Goal: Find specific page/section: Find specific page/section

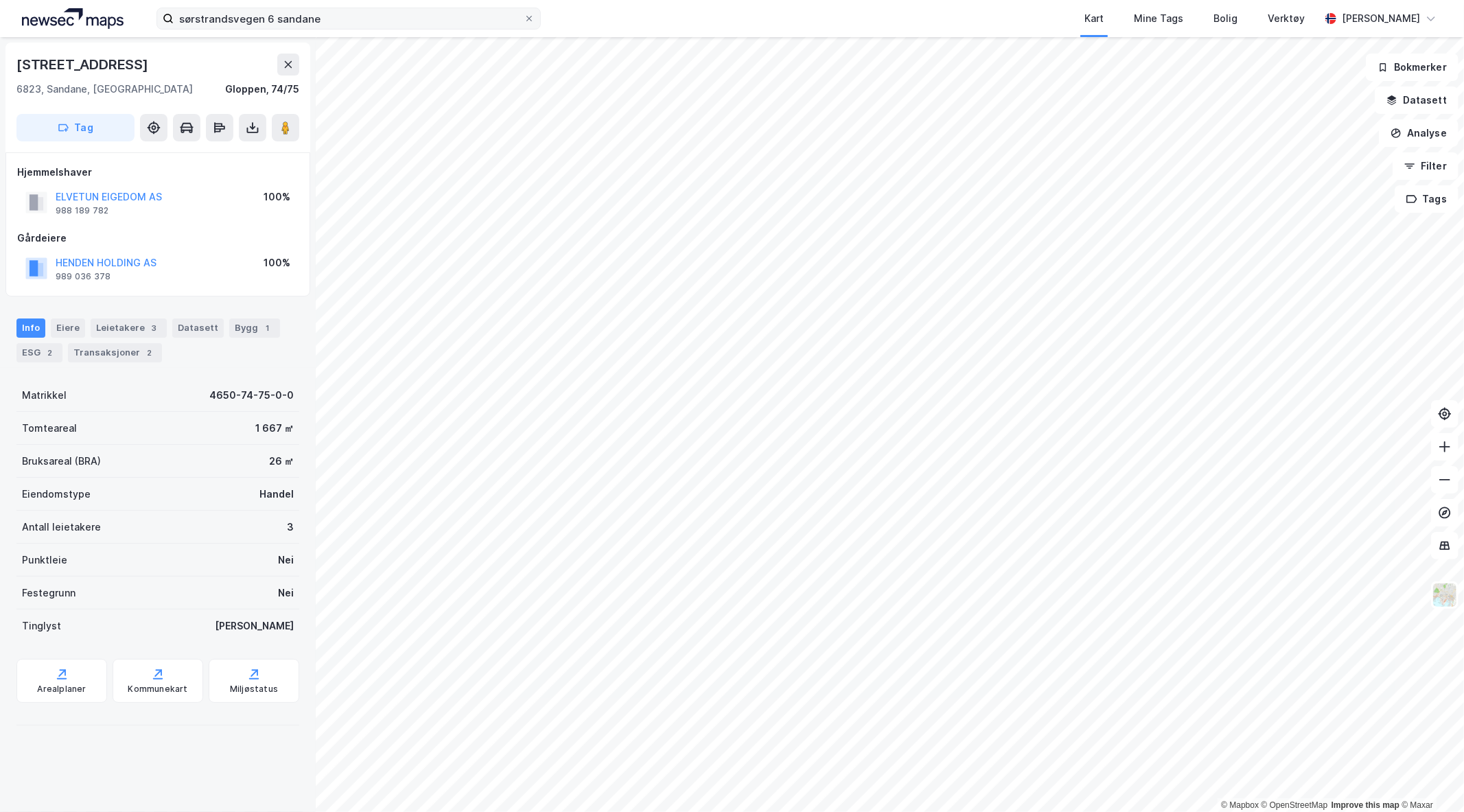
click at [349, 28] on label "sørstrandsvegen 6 sandane" at bounding box center [348, 18] width 384 height 22
click at [349, 28] on input "sørstrandsvegen 6 sandane" at bounding box center [349, 18] width 350 height 21
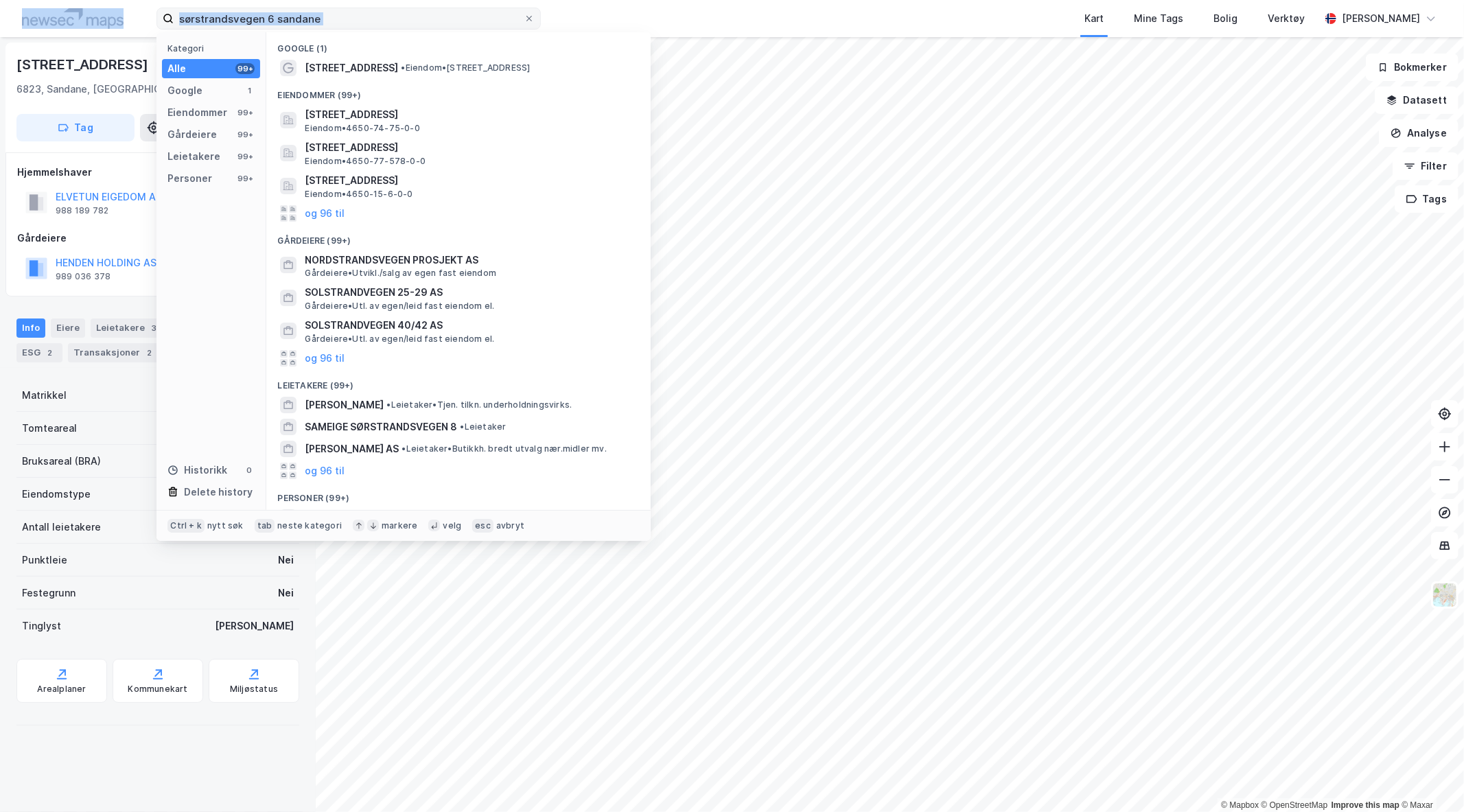
click at [349, 28] on label "sørstrandsvegen 6 sandane" at bounding box center [348, 18] width 384 height 22
click at [349, 28] on input "sørstrandsvegen 6 sandane" at bounding box center [349, 18] width 350 height 21
click at [420, 17] on input "sørstrandsvegen 6 sandane" at bounding box center [349, 18] width 350 height 21
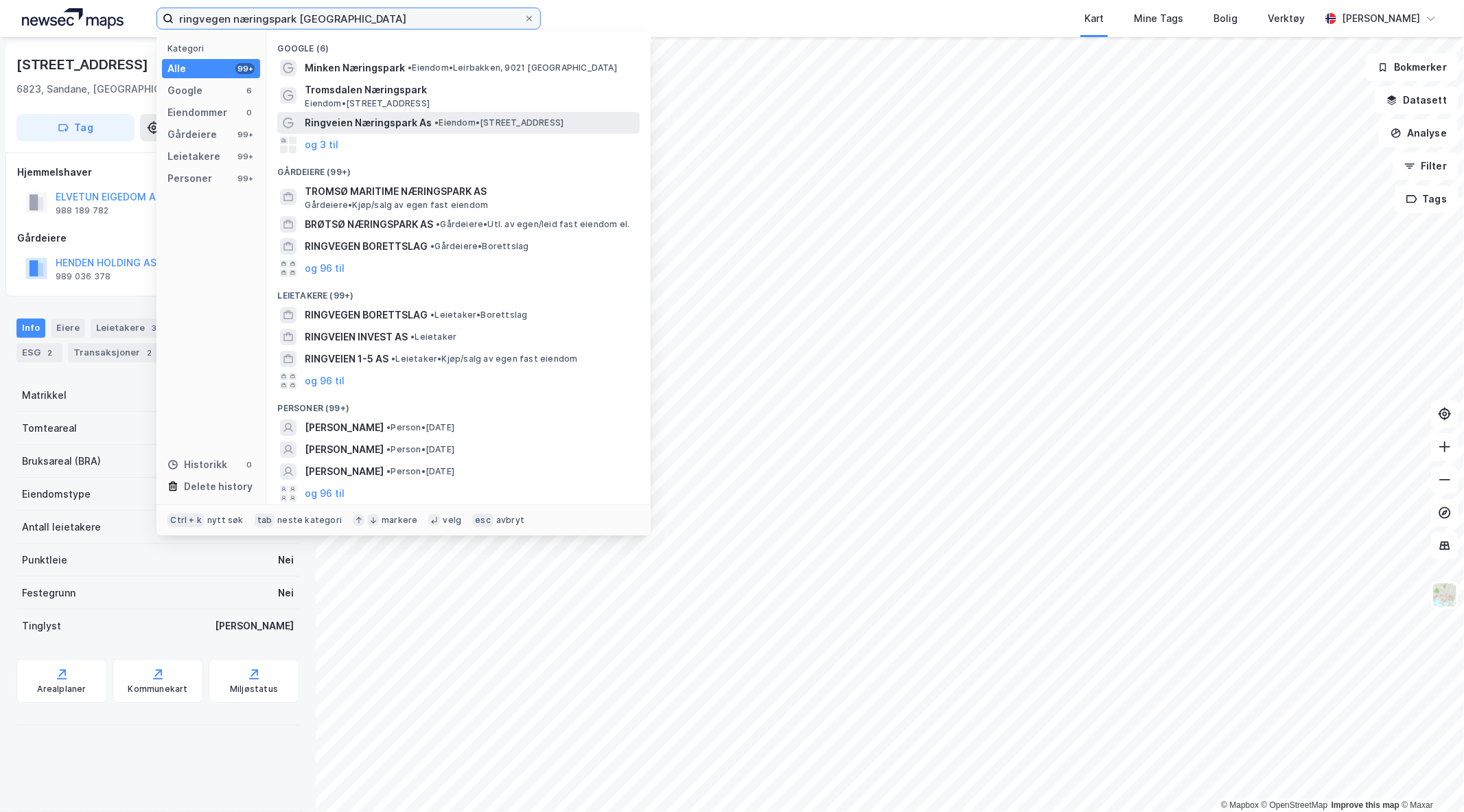
type input "ringvegen næringspark [GEOGRAPHIC_DATA]"
click at [551, 122] on span "• Eiendom • [STREET_ADDRESS]" at bounding box center [499, 122] width 129 height 11
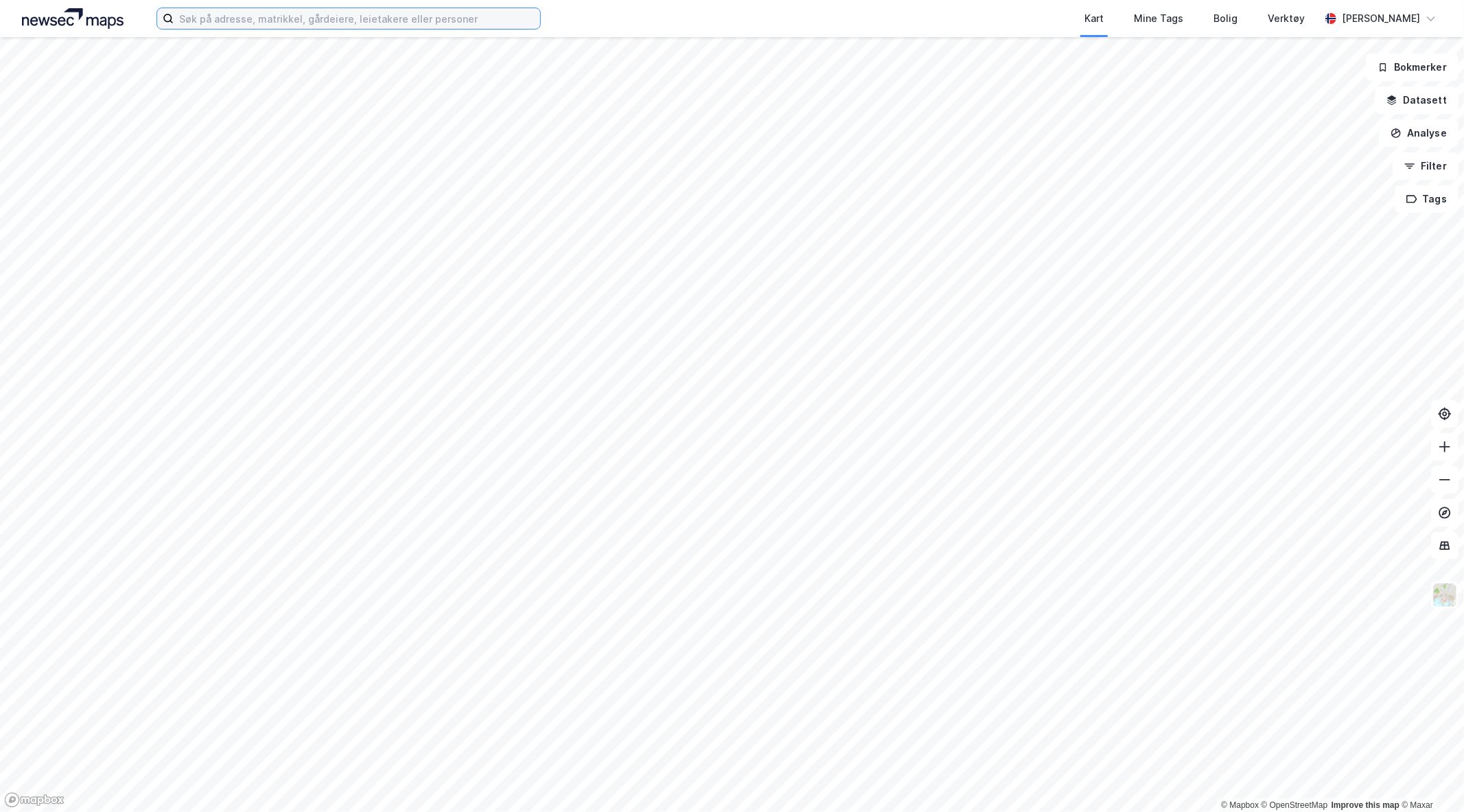
click at [279, 22] on input at bounding box center [357, 18] width 367 height 21
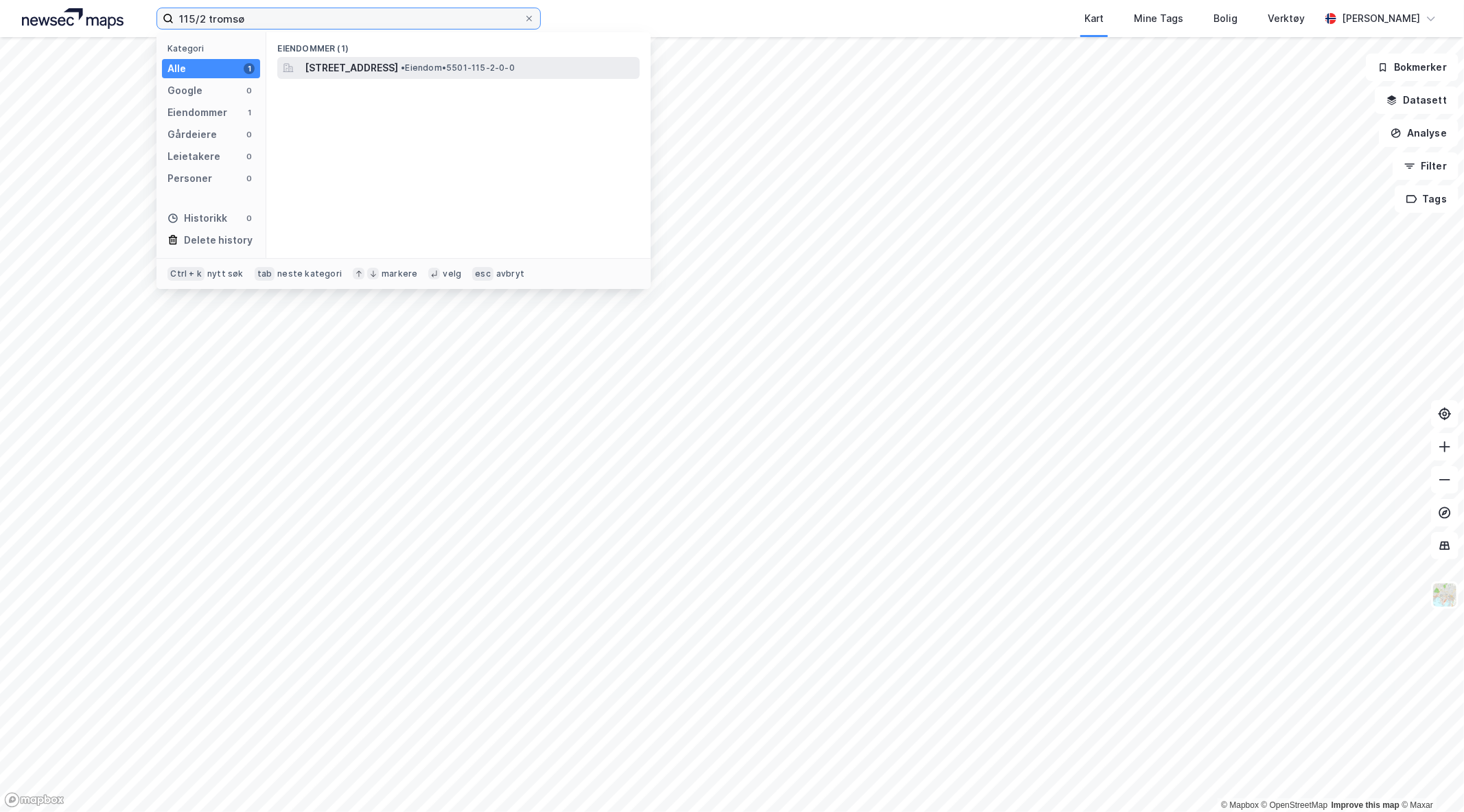
type input "115/2 tromsø"
click at [390, 64] on span "[STREET_ADDRESS]" at bounding box center [351, 68] width 93 height 16
